Goal: Navigation & Orientation: Find specific page/section

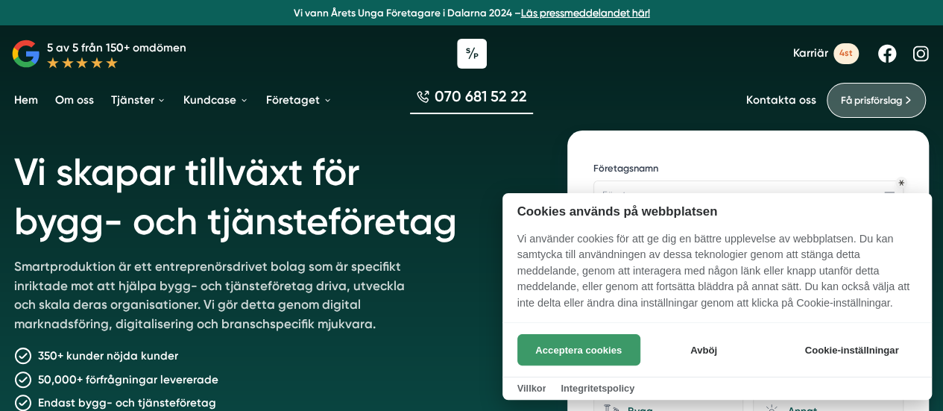
click at [546, 347] on button "Acceptera cookies" at bounding box center [578, 349] width 123 height 31
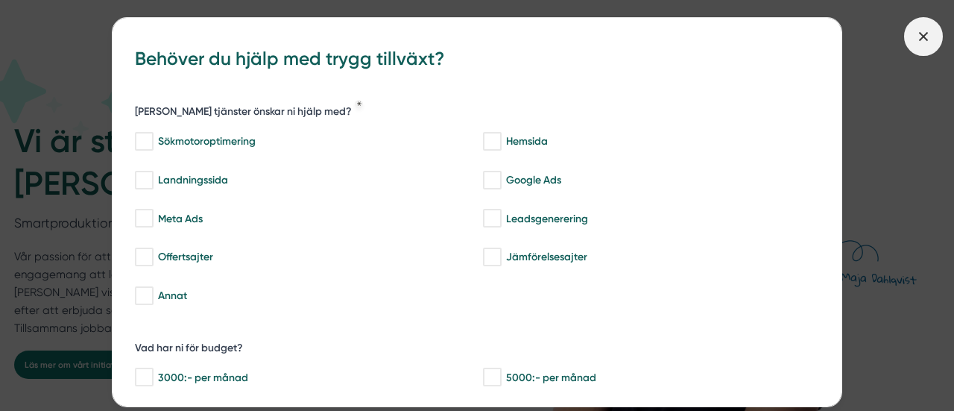
click at [928, 33] on icon at bounding box center [924, 36] width 16 height 16
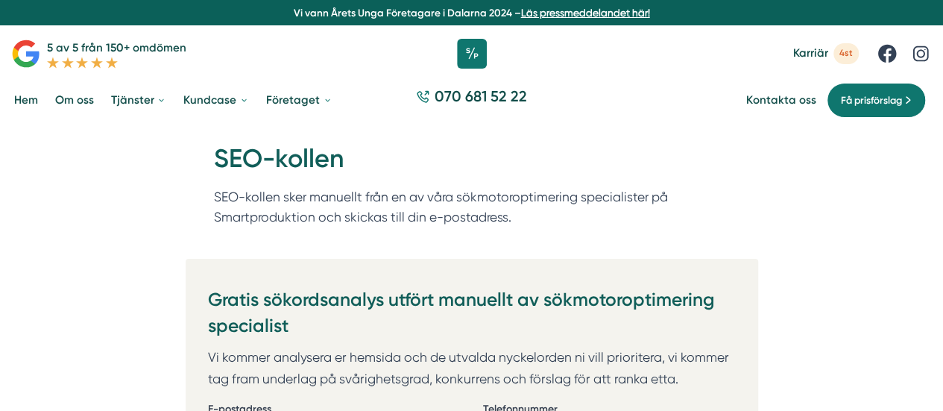
click at [27, 98] on link "Hem" at bounding box center [26, 100] width 30 height 37
